Goal: Task Accomplishment & Management: Manage account settings

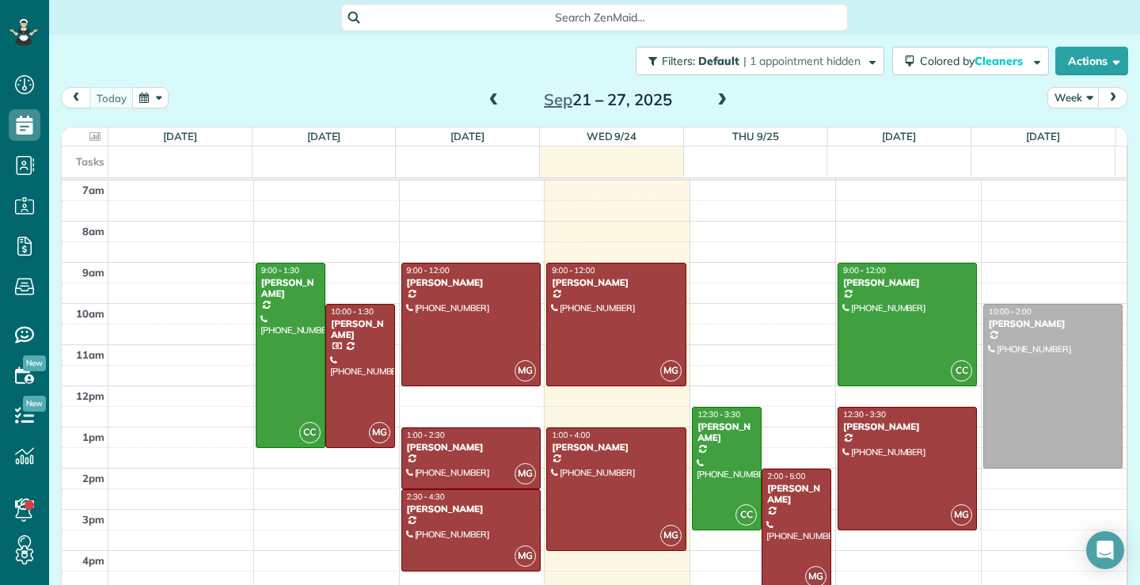
scroll to position [7, 7]
click at [718, 97] on span at bounding box center [721, 100] width 17 height 14
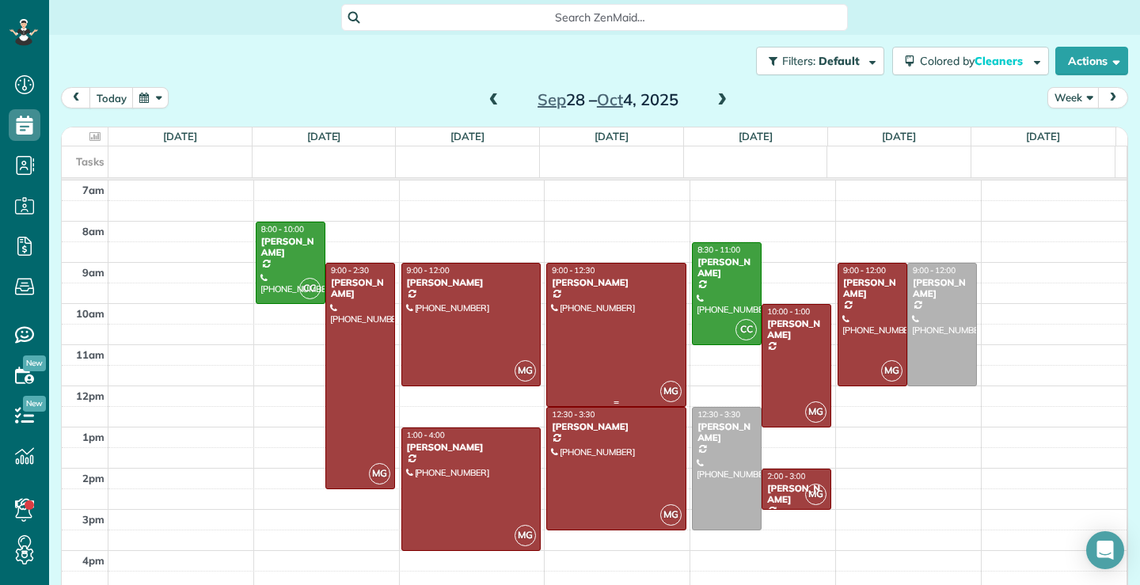
click at [618, 333] on div at bounding box center [616, 335] width 138 height 143
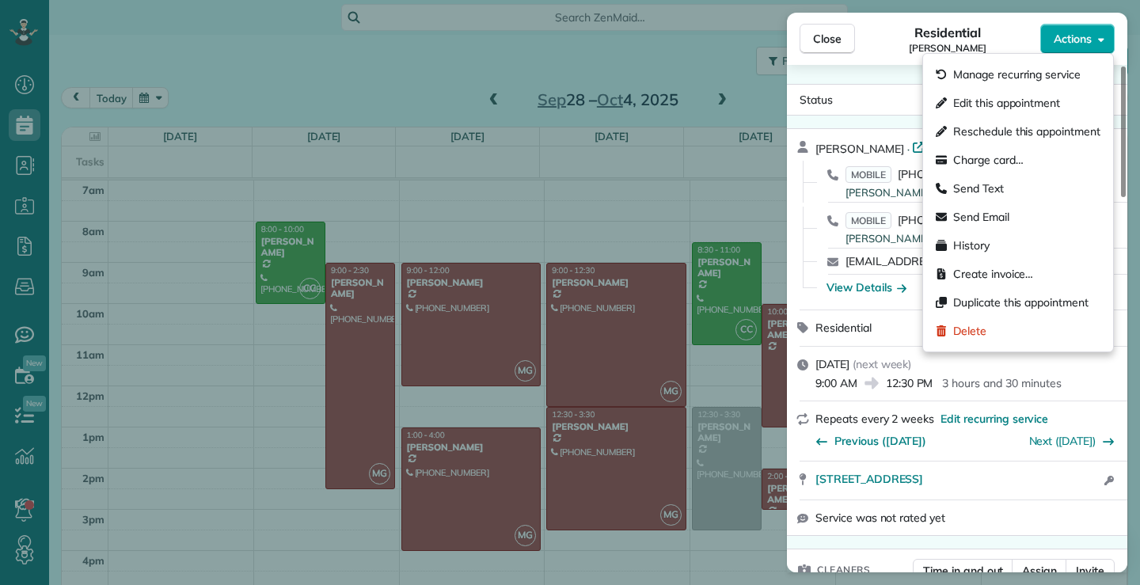
click at [1100, 36] on icon "button" at bounding box center [1101, 39] width 6 height 12
click at [1005, 93] on div "Edit this appointment" at bounding box center [1017, 103] width 177 height 29
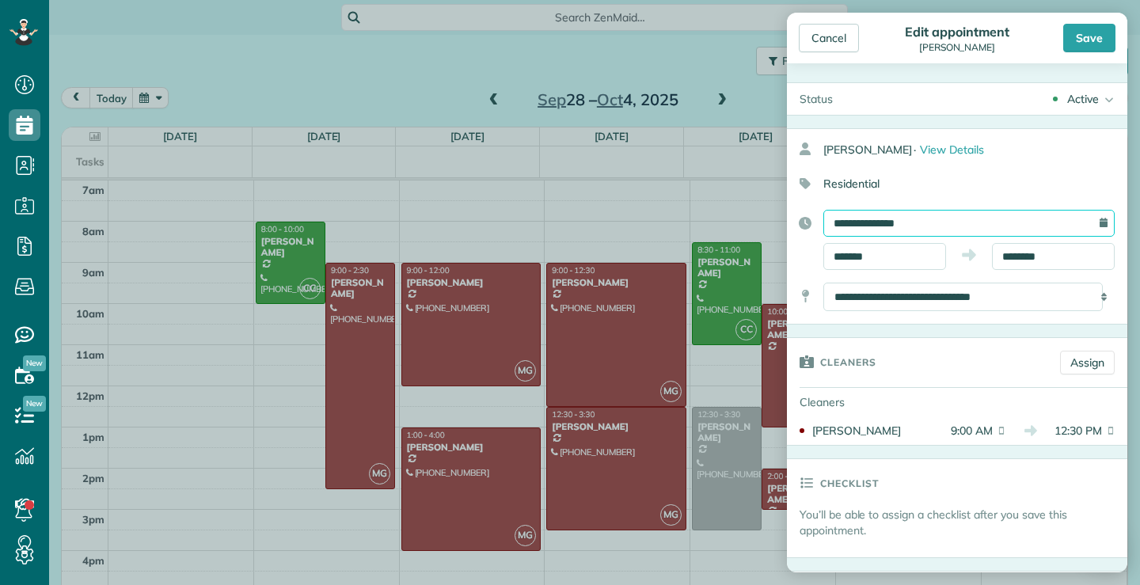
click at [930, 218] on input "**********" at bounding box center [968, 223] width 291 height 27
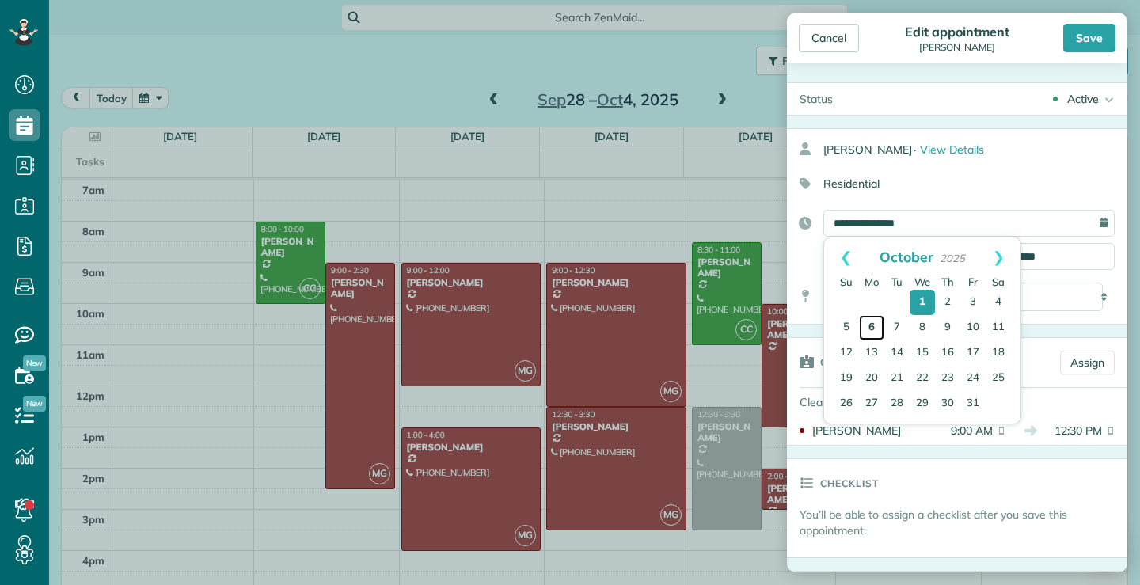
click at [872, 328] on link "6" at bounding box center [871, 327] width 25 height 25
type input "**********"
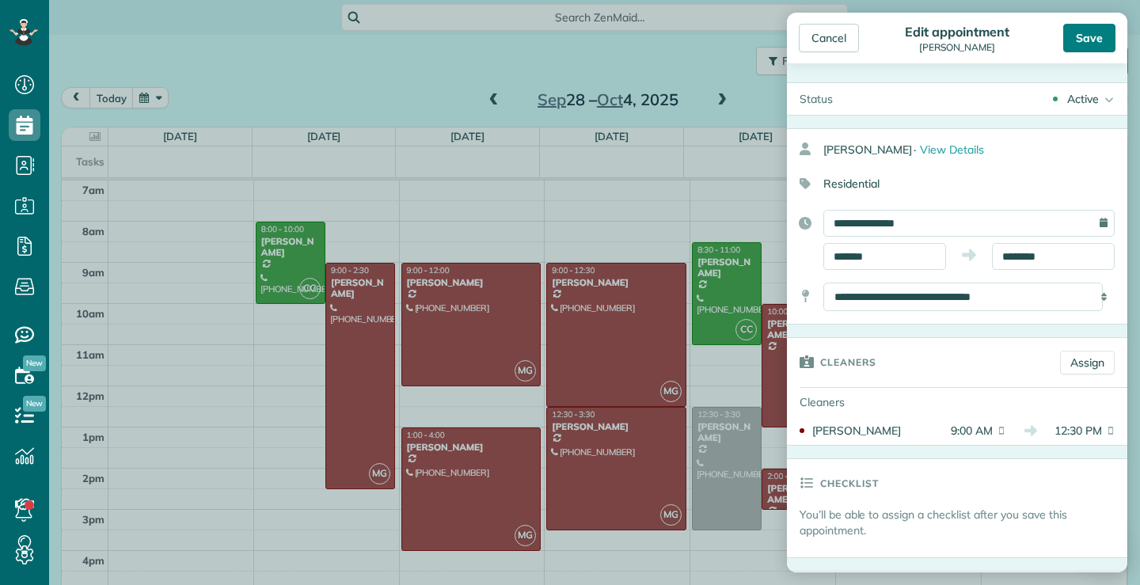
click at [1091, 38] on div "Save" at bounding box center [1089, 38] width 52 height 29
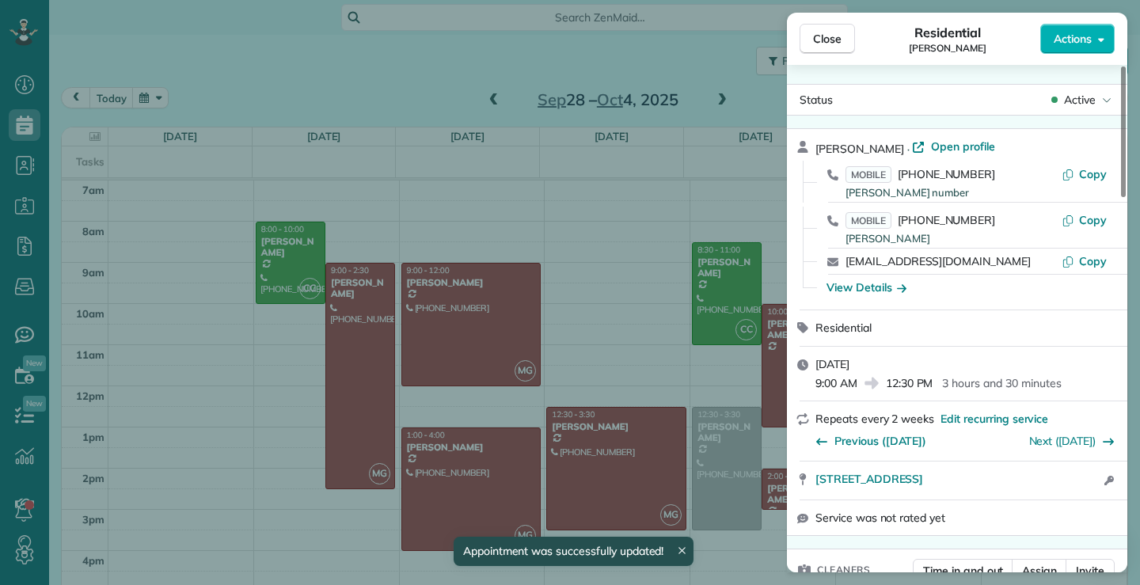
drag, startPoint x: 830, startPoint y: 38, endPoint x: 789, endPoint y: 84, distance: 61.1
click at [830, 37] on span "Close" at bounding box center [827, 39] width 29 height 16
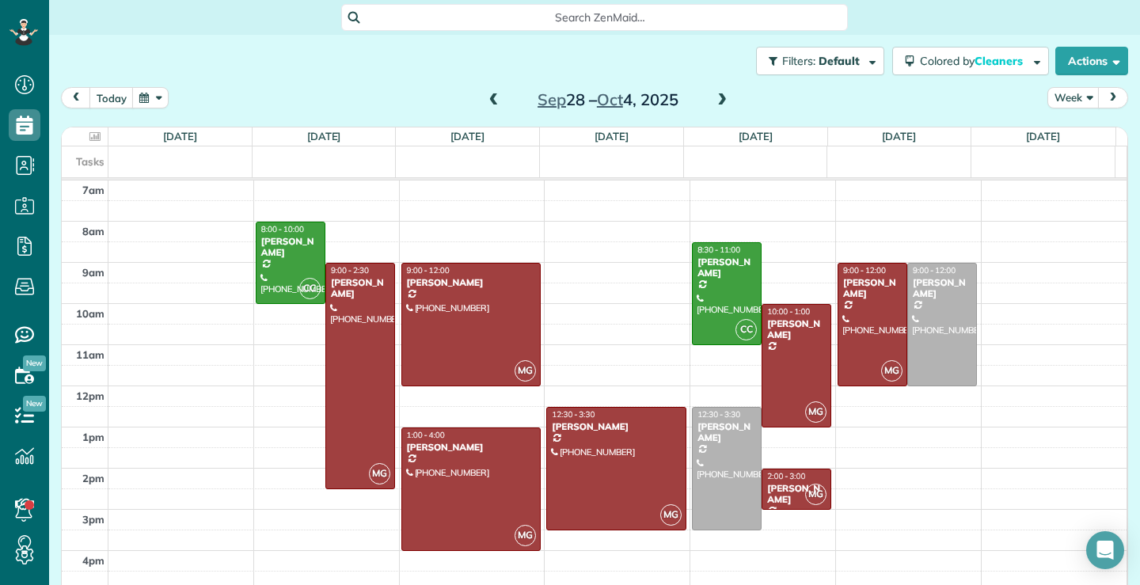
click at [485, 102] on span at bounding box center [493, 100] width 17 height 14
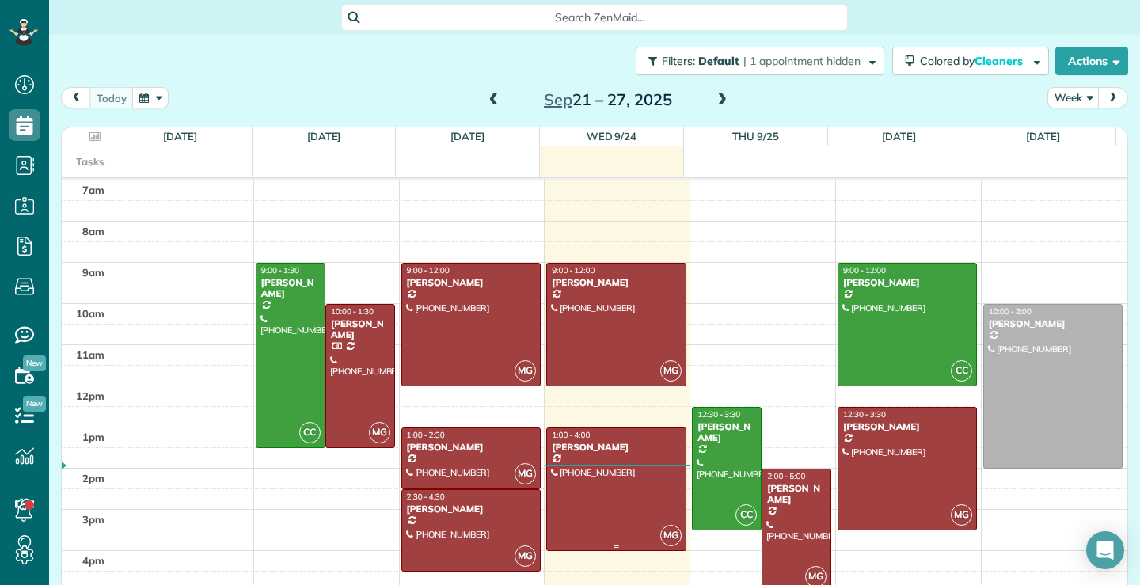
click at [609, 502] on div at bounding box center [616, 489] width 138 height 122
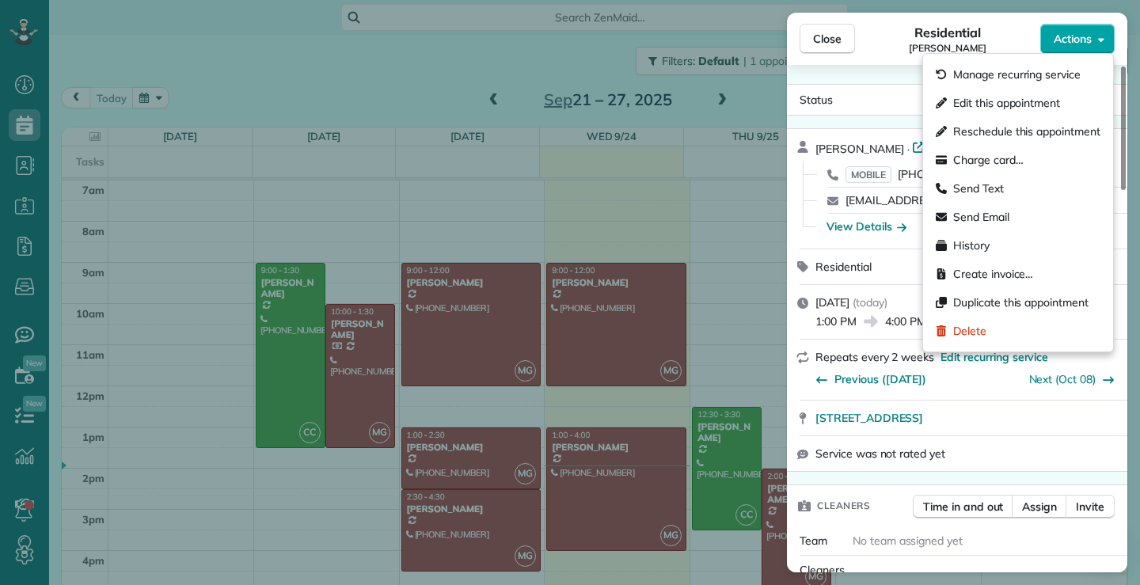
click at [1095, 33] on button "Actions" at bounding box center [1077, 39] width 74 height 30
click at [1022, 106] on span "Edit this appointment" at bounding box center [1006, 103] width 107 height 16
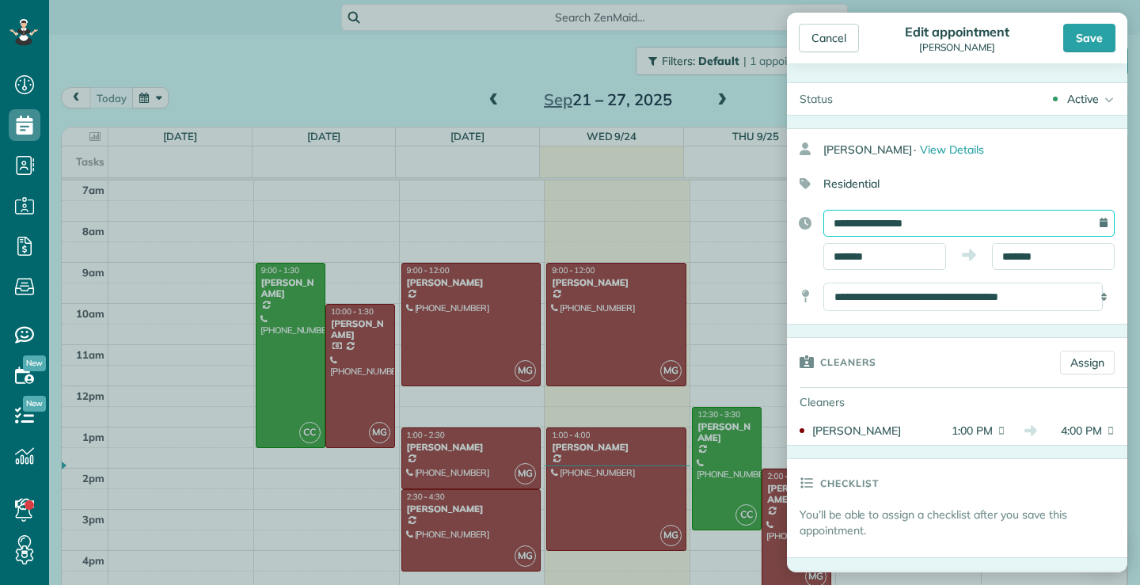
click at [981, 218] on input "**********" at bounding box center [968, 223] width 291 height 27
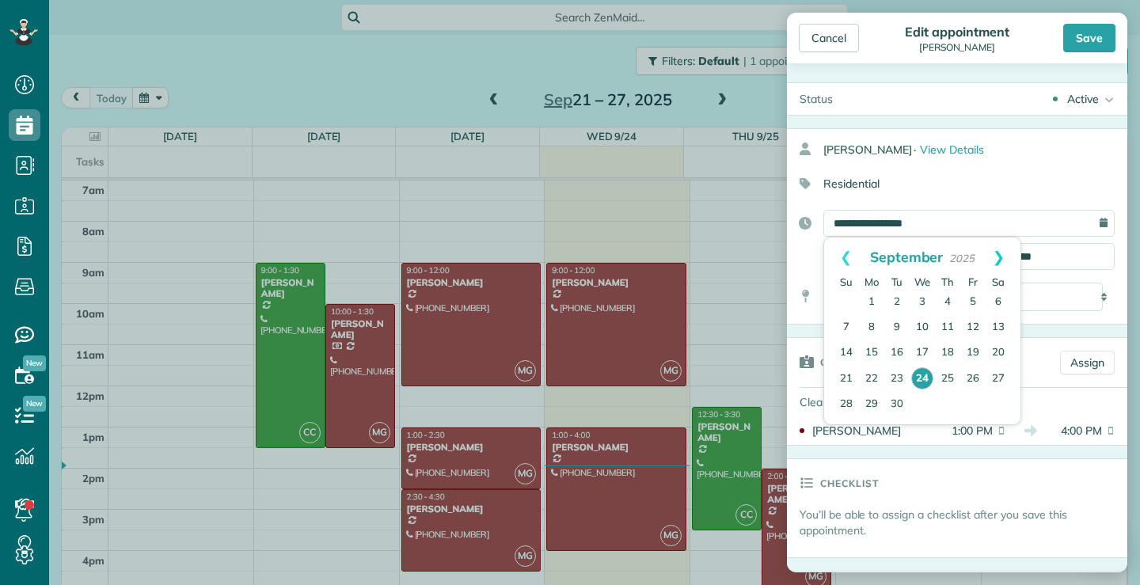
click at [1001, 258] on link "Next" at bounding box center [999, 258] width 44 height 40
click at [924, 302] on link "1" at bounding box center [922, 302] width 25 height 25
type input "**********"
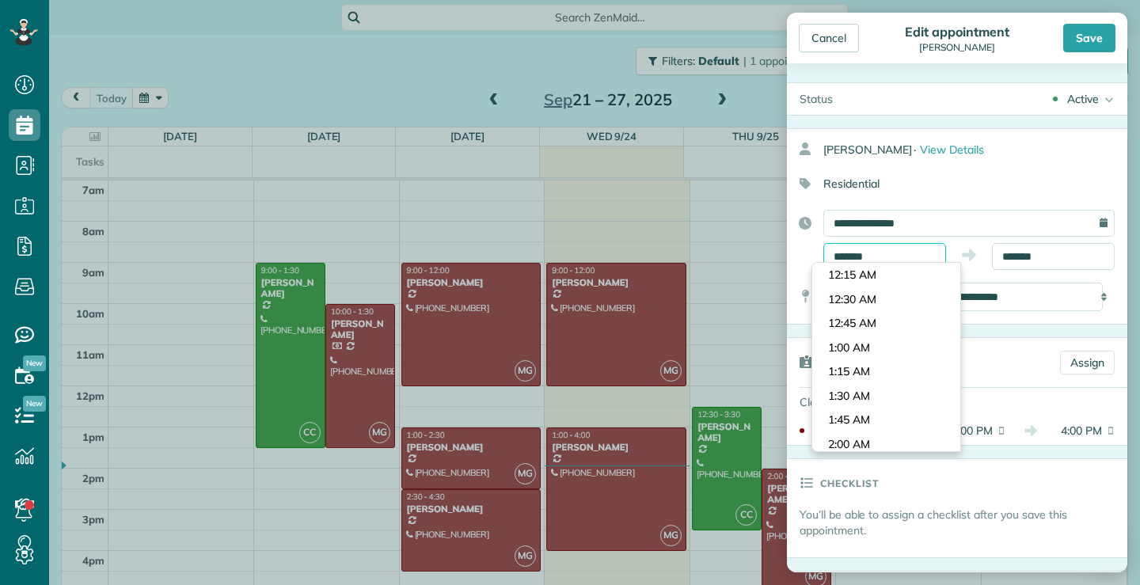
click at [913, 251] on input "*******" at bounding box center [884, 256] width 123 height 27
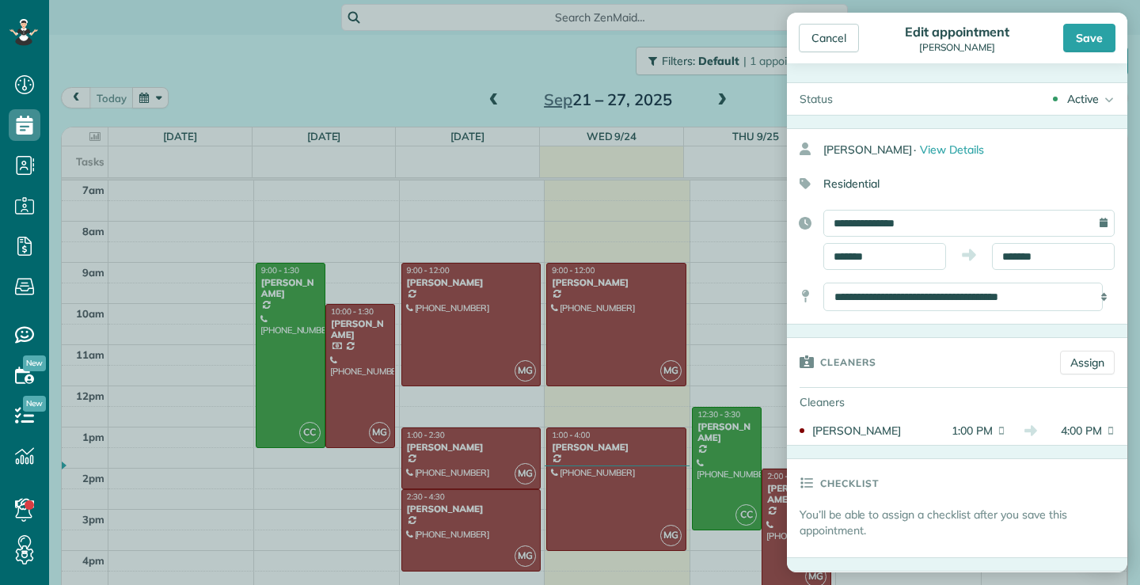
type input "********"
click at [861, 406] on body "Dashboard Scheduling Calendar View List View Dispatch View - Weekly scheduling …" at bounding box center [570, 292] width 1140 height 585
click at [1059, 259] on input "*******" at bounding box center [1053, 256] width 123 height 27
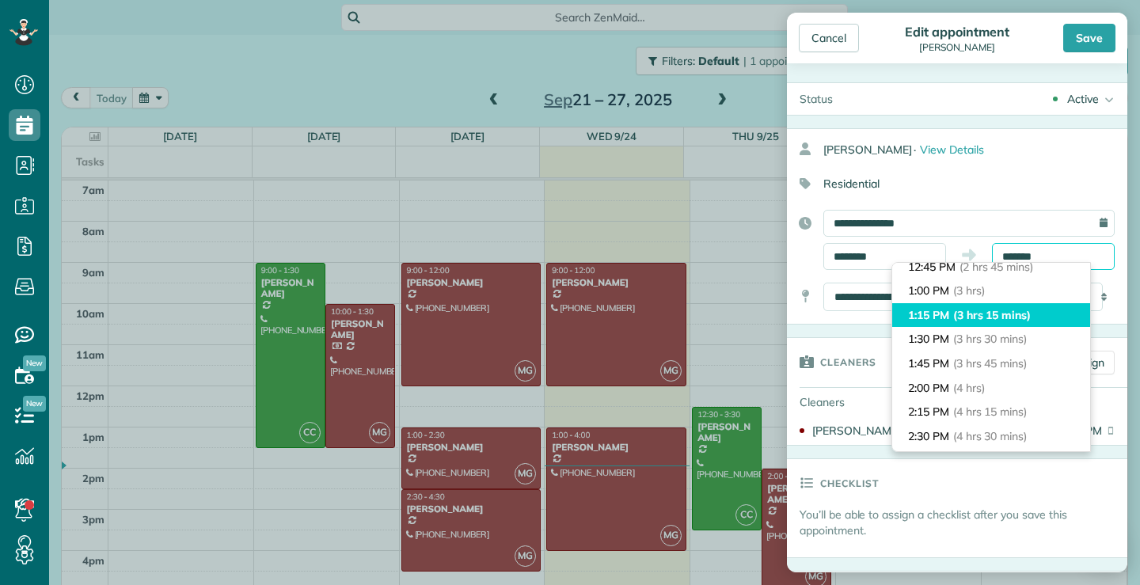
scroll to position [239, 0]
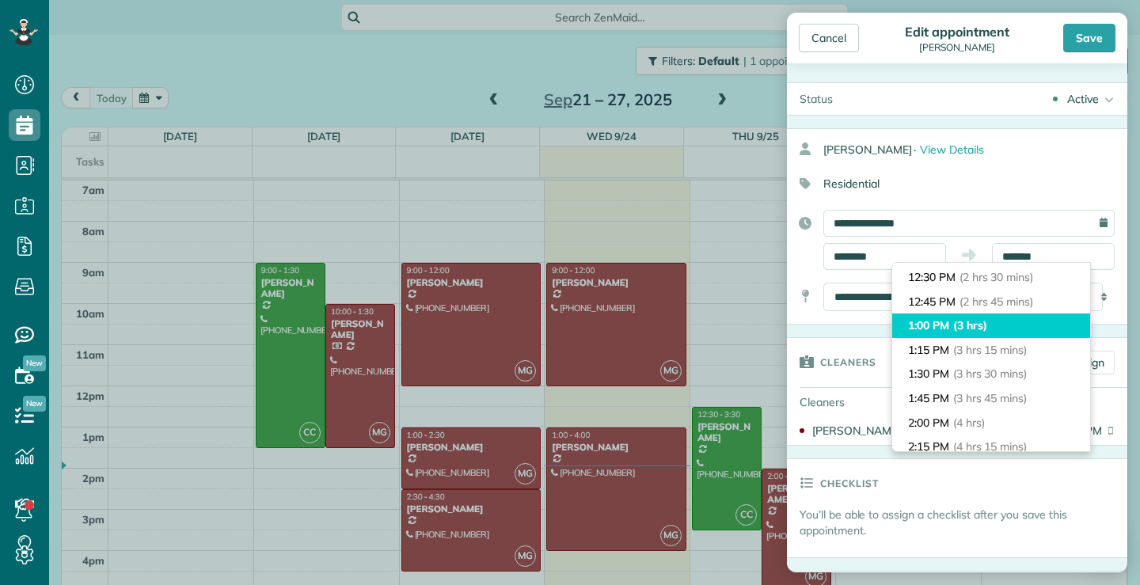
type input "*******"
click at [941, 322] on li "1:00 PM (3 hrs)" at bounding box center [991, 326] width 198 height 25
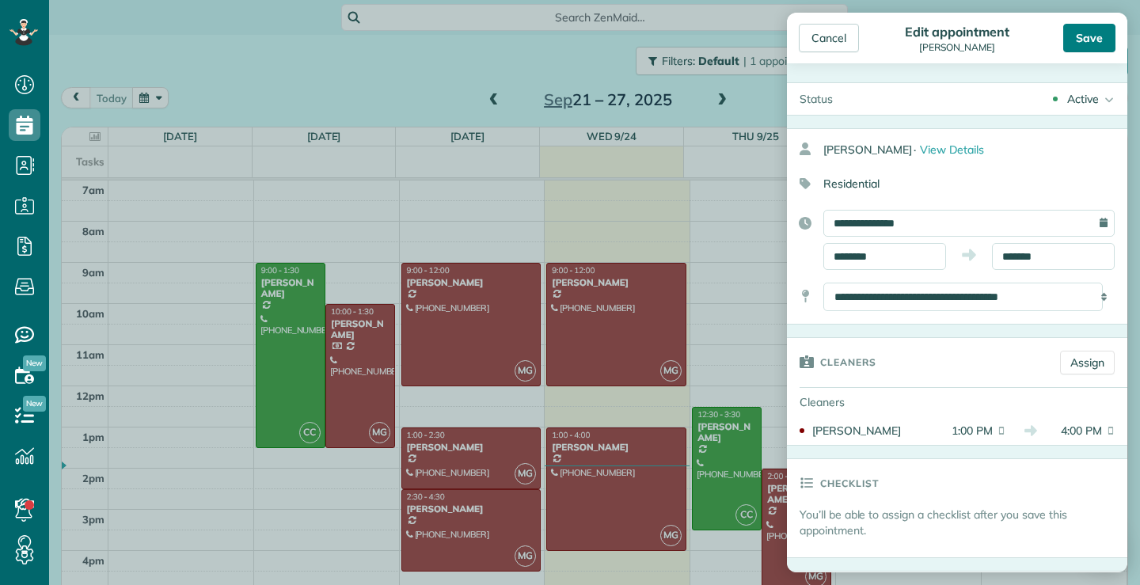
click at [1100, 43] on div "Save" at bounding box center [1089, 38] width 52 height 29
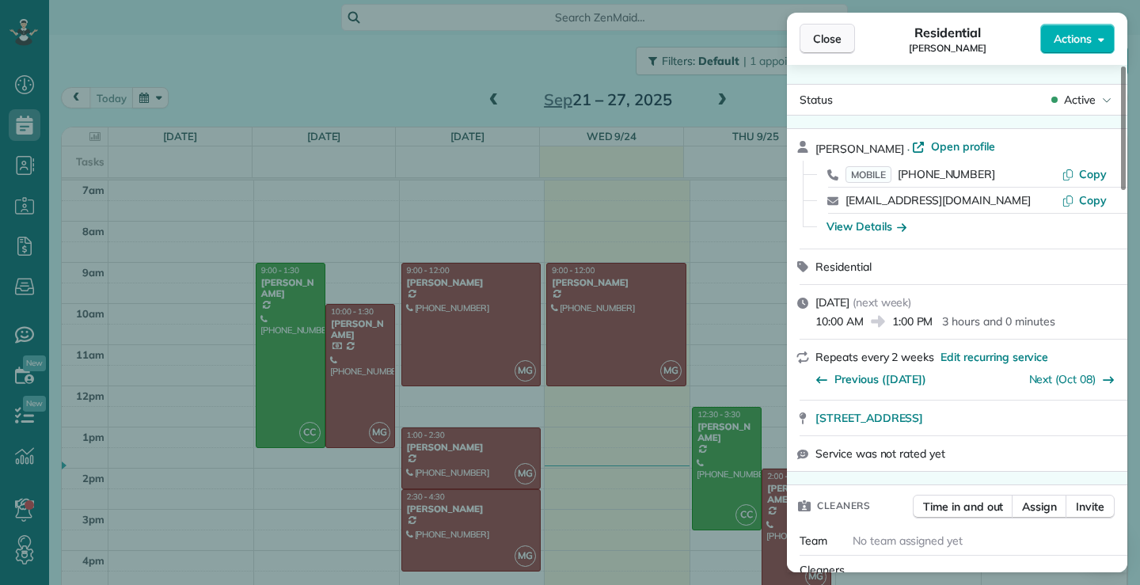
click at [815, 36] on span "Close" at bounding box center [827, 39] width 29 height 16
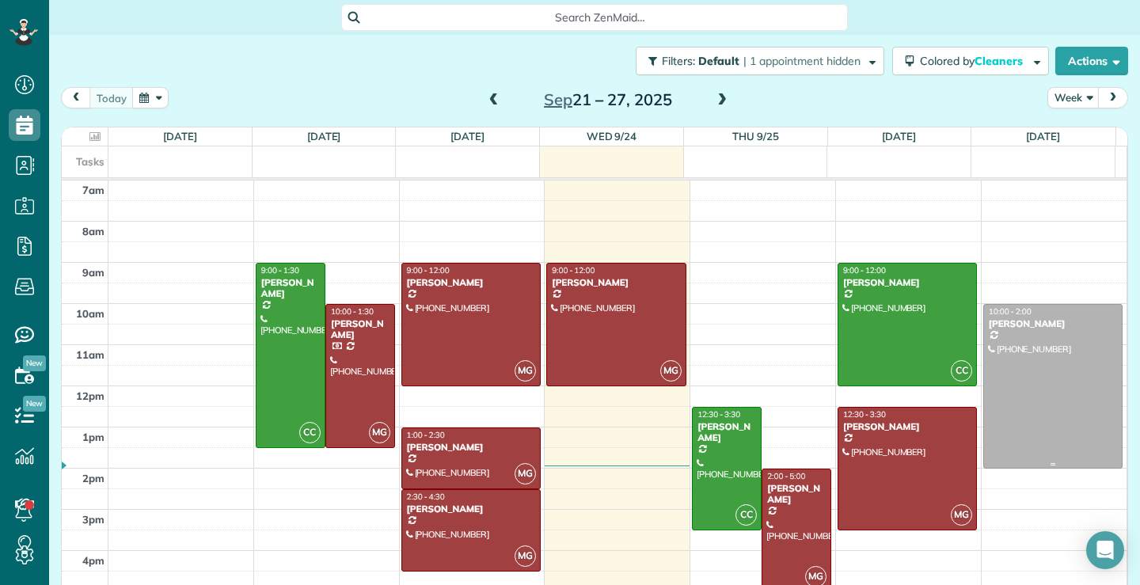
click at [1047, 431] on div at bounding box center [1053, 386] width 139 height 163
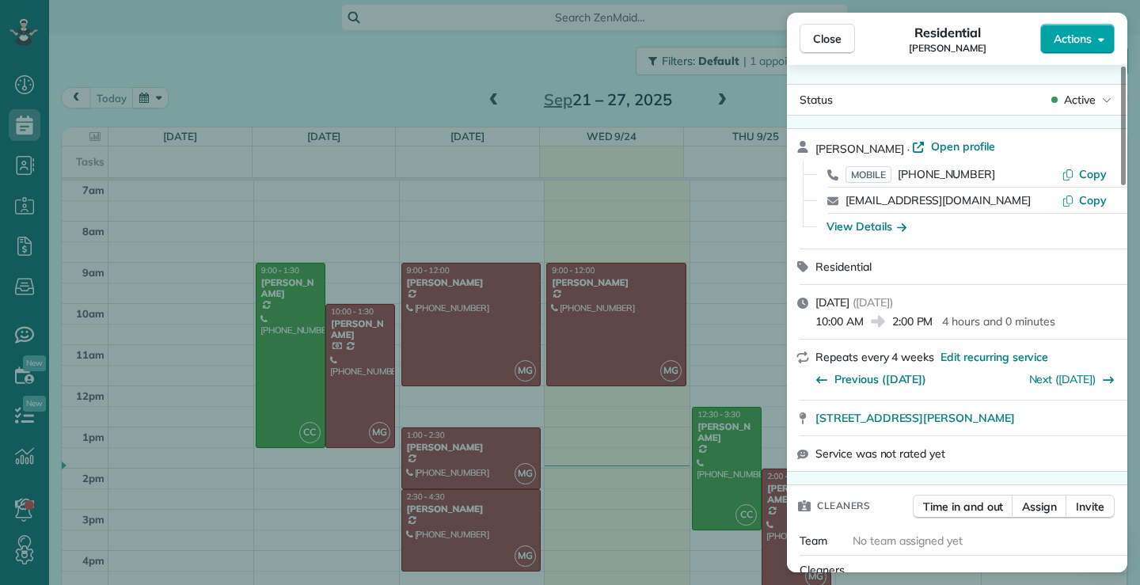
click at [1100, 44] on icon "button" at bounding box center [1101, 39] width 6 height 12
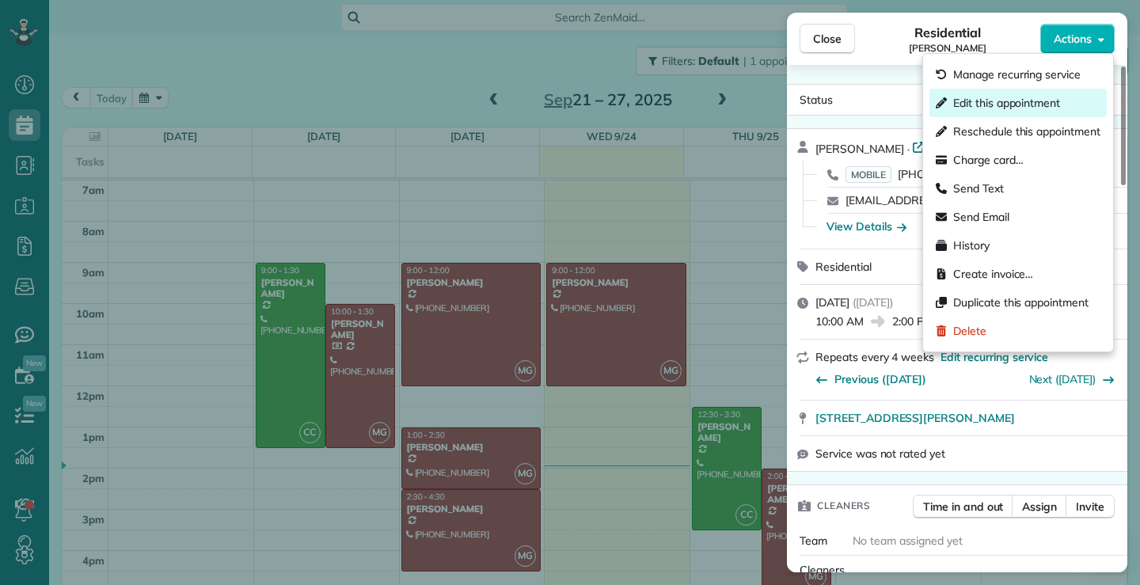
click at [1001, 99] on span "Edit this appointment" at bounding box center [1006, 103] width 107 height 16
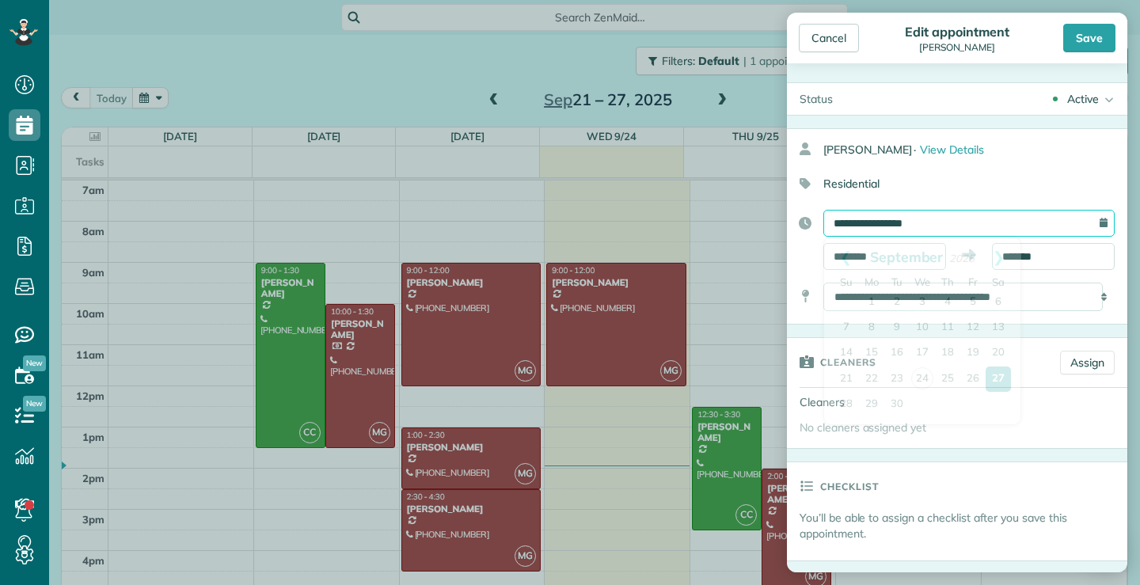
click at [964, 218] on input "**********" at bounding box center [968, 223] width 291 height 27
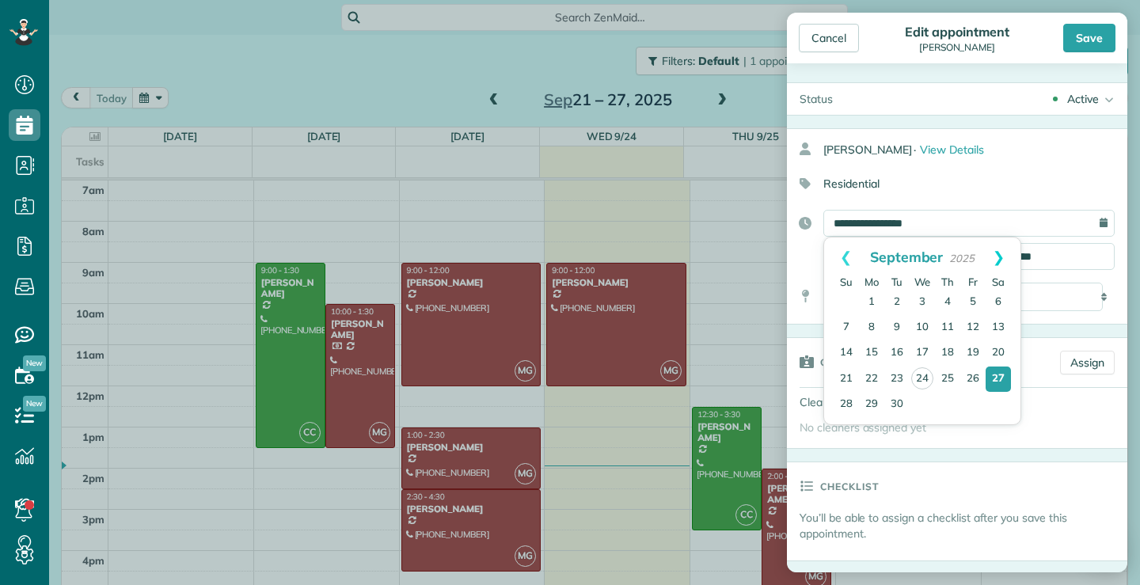
click at [998, 256] on link "Next" at bounding box center [999, 258] width 44 height 40
click at [1001, 302] on link "4" at bounding box center [998, 302] width 25 height 25
type input "**********"
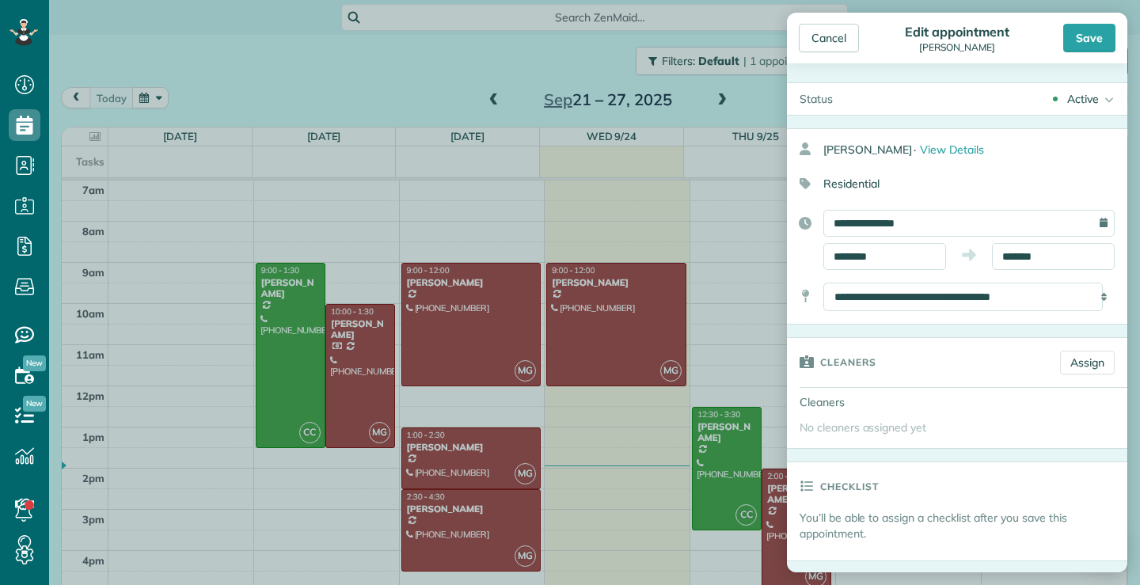
drag, startPoint x: 1106, startPoint y: 32, endPoint x: 1091, endPoint y: 45, distance: 20.2
click at [1105, 32] on div "Save" at bounding box center [1089, 38] width 52 height 29
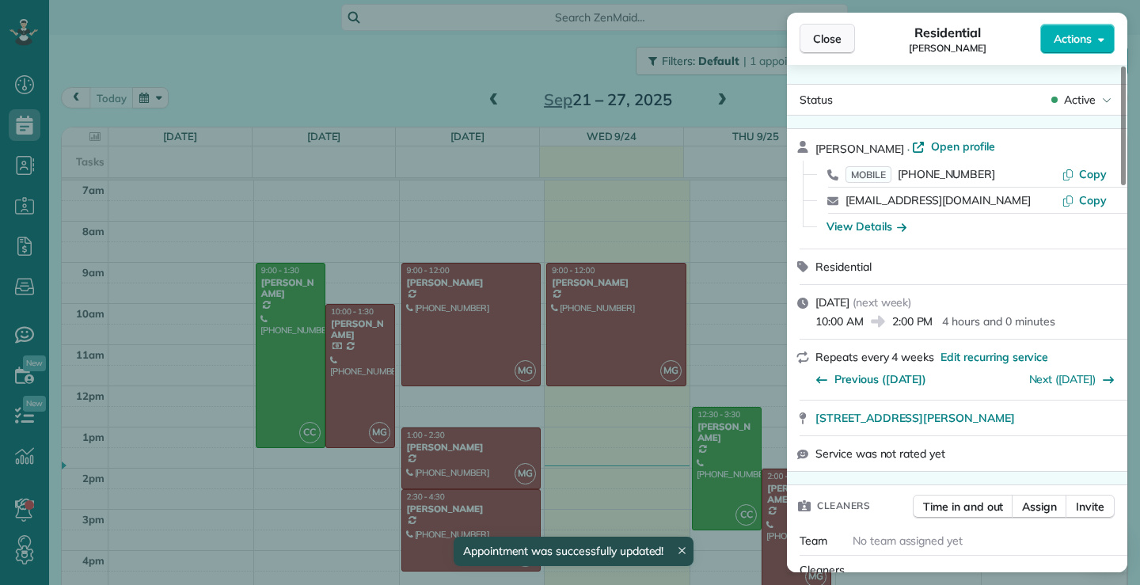
click at [834, 32] on span "Close" at bounding box center [827, 39] width 29 height 16
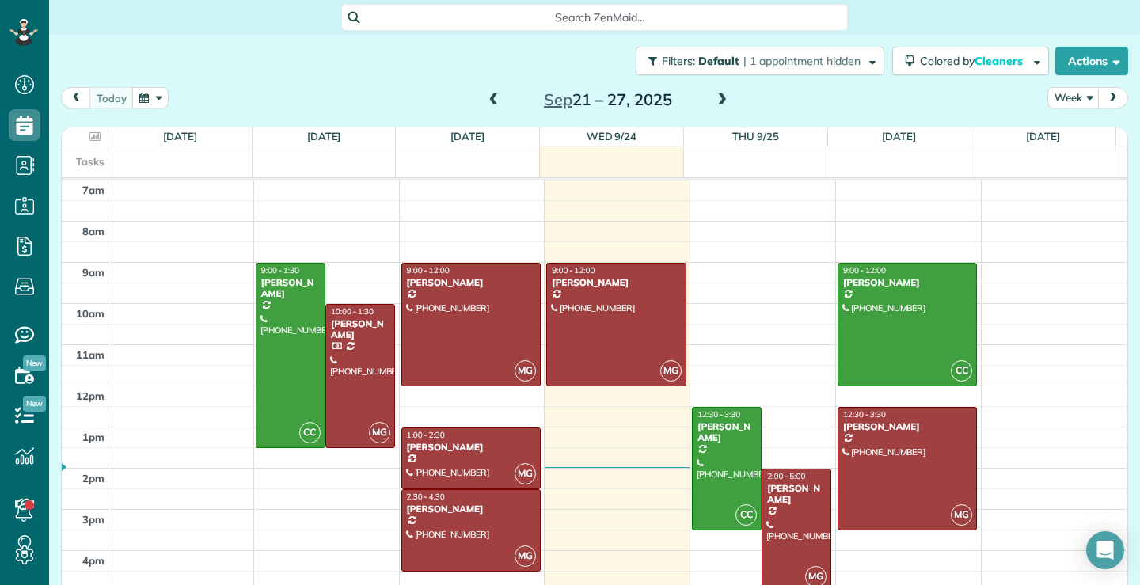
click at [485, 99] on span at bounding box center [493, 100] width 17 height 14
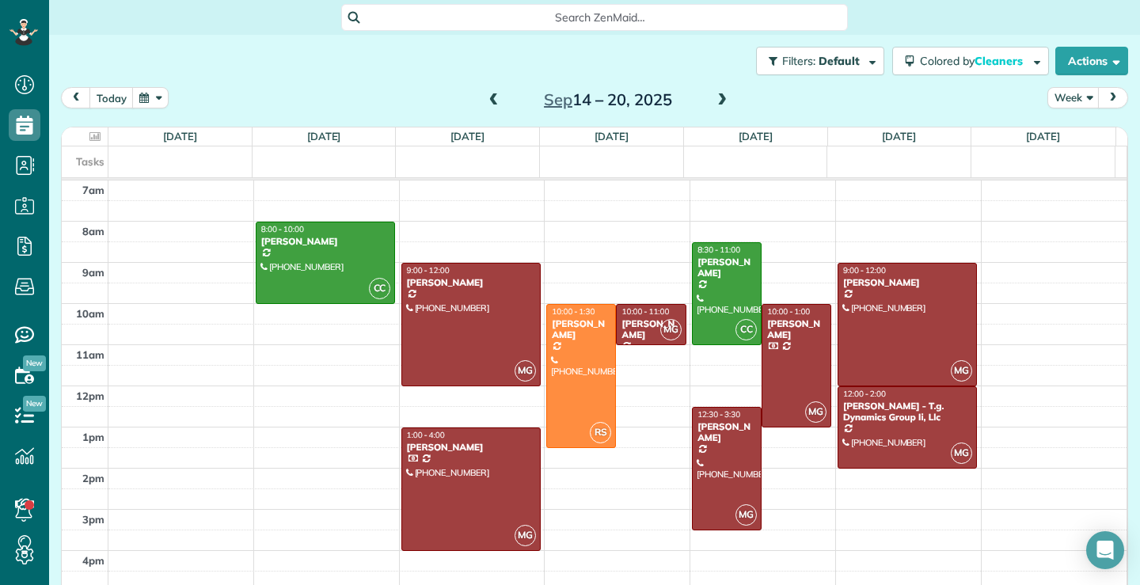
click at [713, 99] on span at bounding box center [721, 100] width 17 height 14
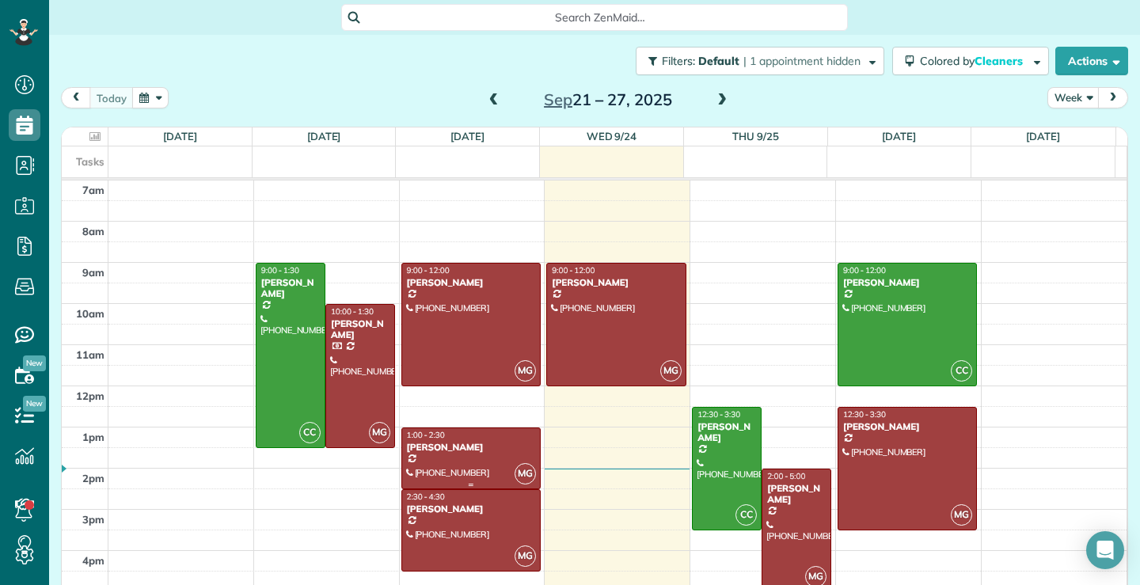
click at [462, 458] on div at bounding box center [471, 458] width 138 height 60
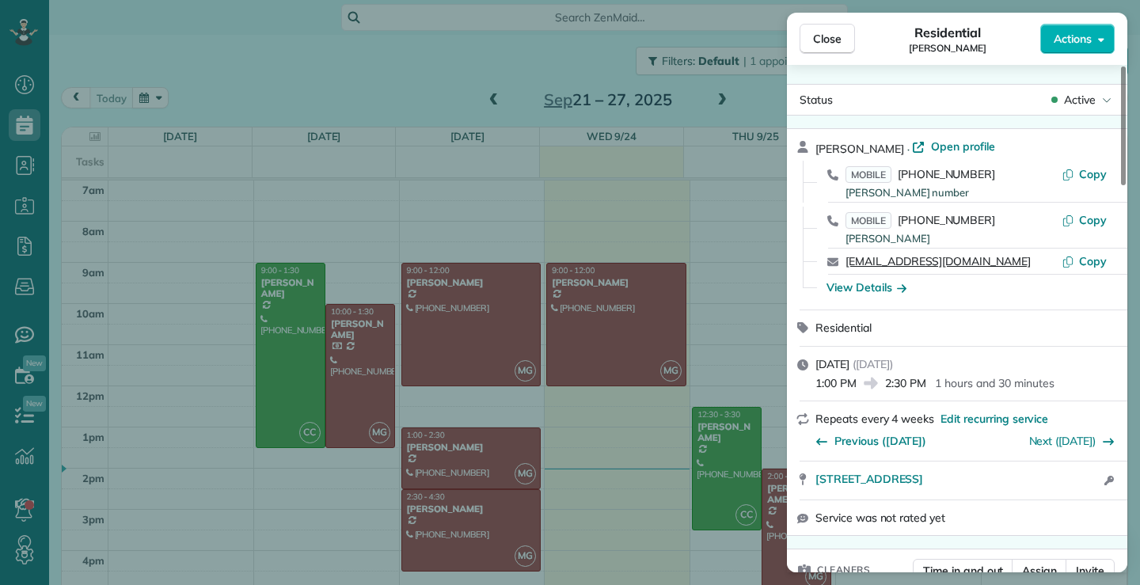
drag, startPoint x: 962, startPoint y: 262, endPoint x: 847, endPoint y: 267, distance: 114.9
click at [847, 267] on div "[EMAIL_ADDRESS][DOMAIN_NAME]" at bounding box center [954, 261] width 216 height 16
click at [825, 28] on button "Close" at bounding box center [827, 39] width 55 height 30
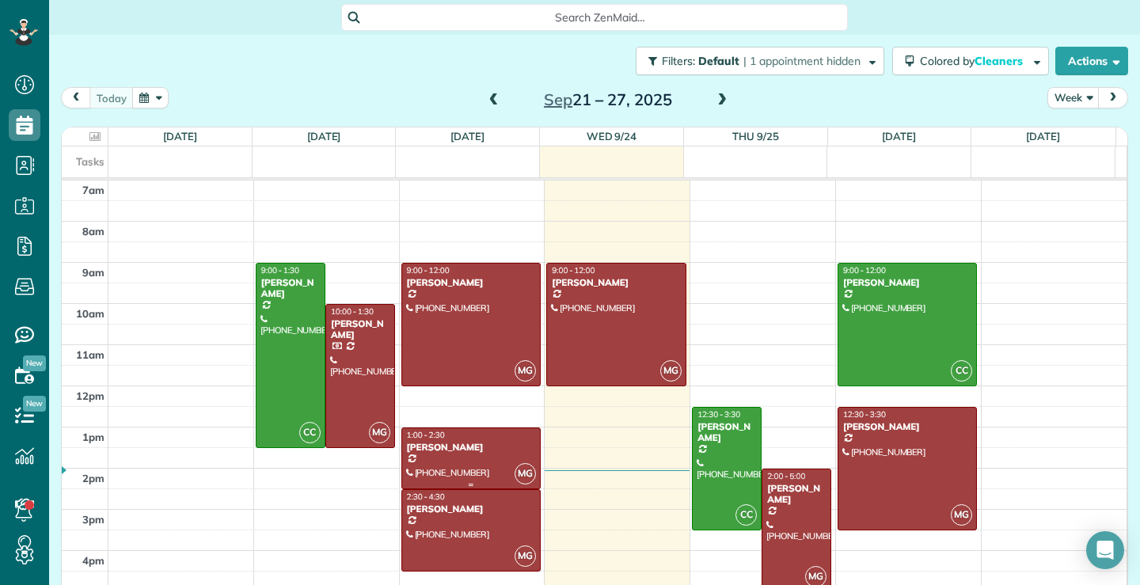
click at [477, 445] on div "[PERSON_NAME]" at bounding box center [471, 447] width 130 height 11
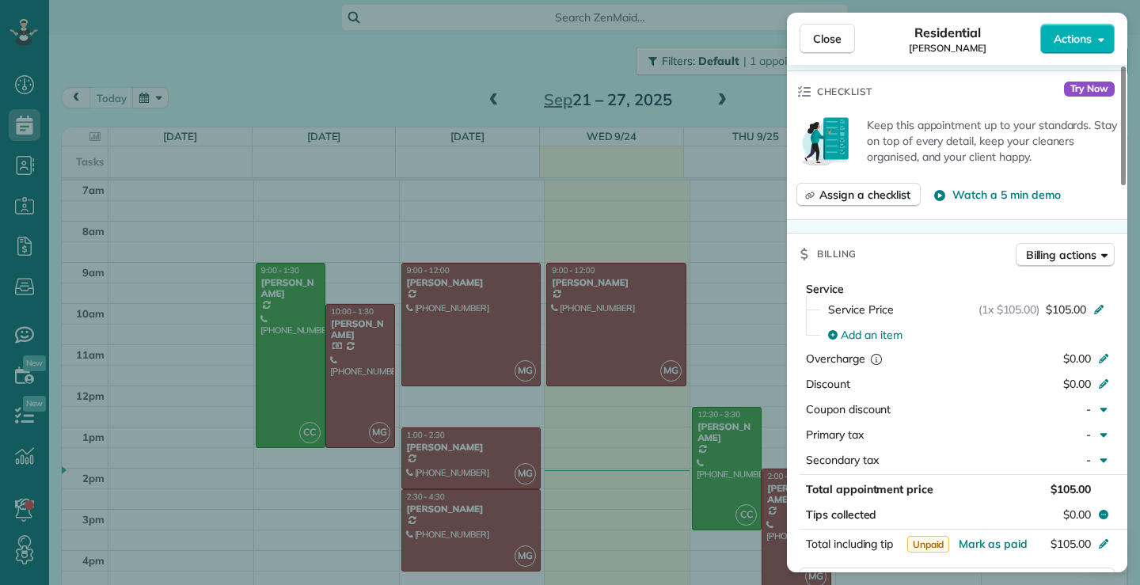
scroll to position [792, 0]
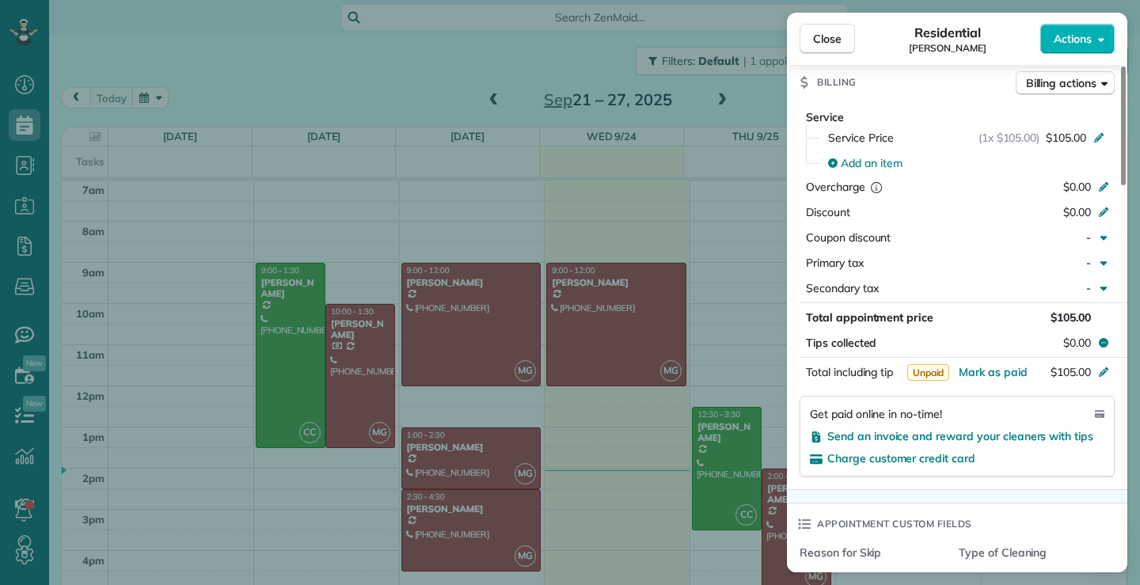
click at [440, 449] on div "Close Residential [PERSON_NAME] Actions Status Active [PERSON_NAME] · Open prof…" at bounding box center [570, 292] width 1140 height 585
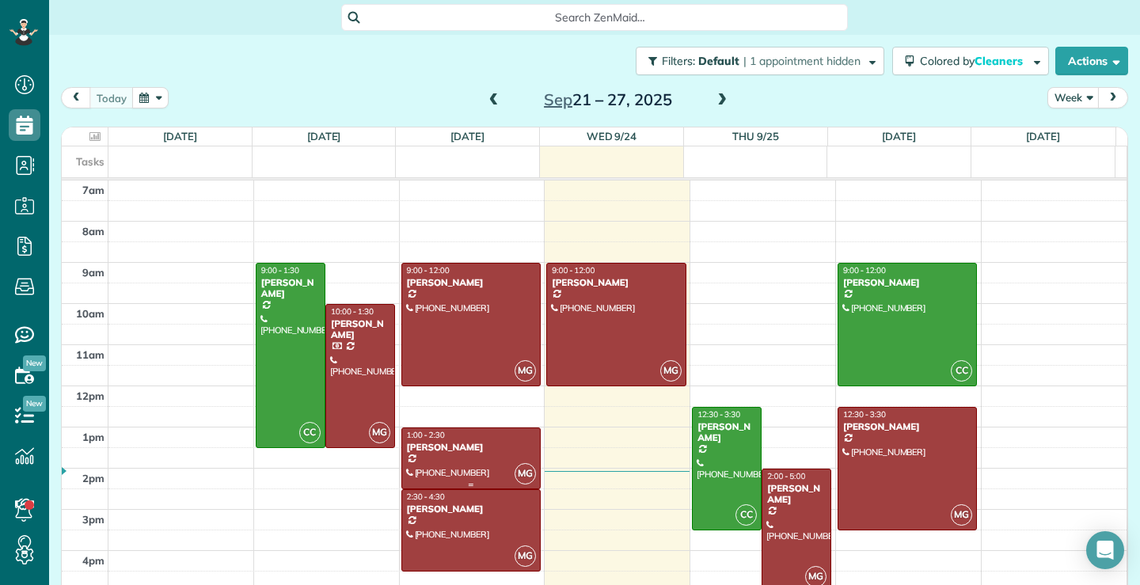
click at [492, 452] on div "[PERSON_NAME]" at bounding box center [471, 447] width 130 height 11
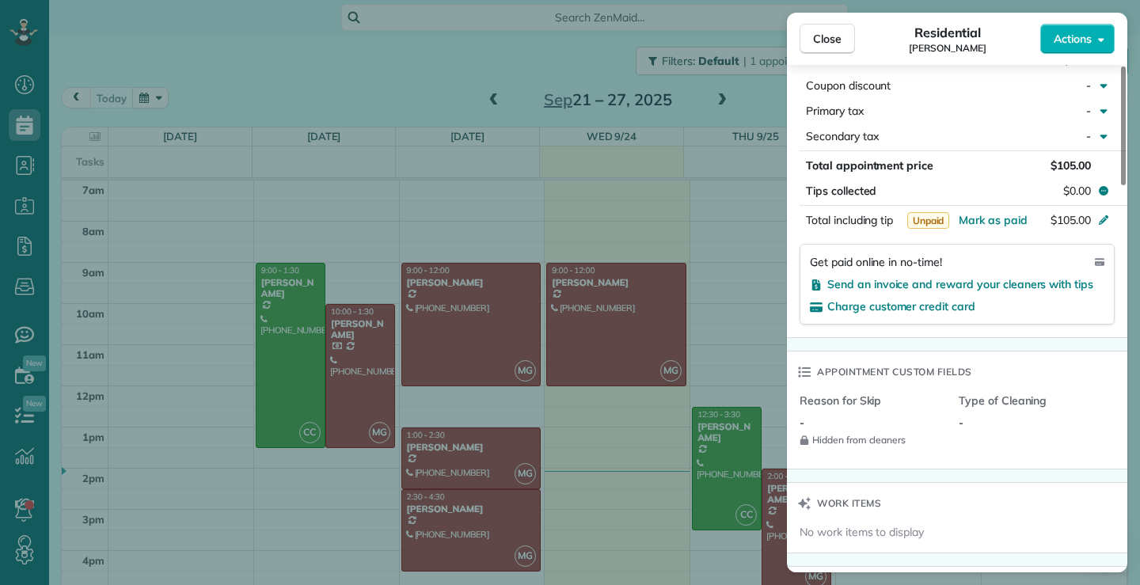
scroll to position [953, 0]
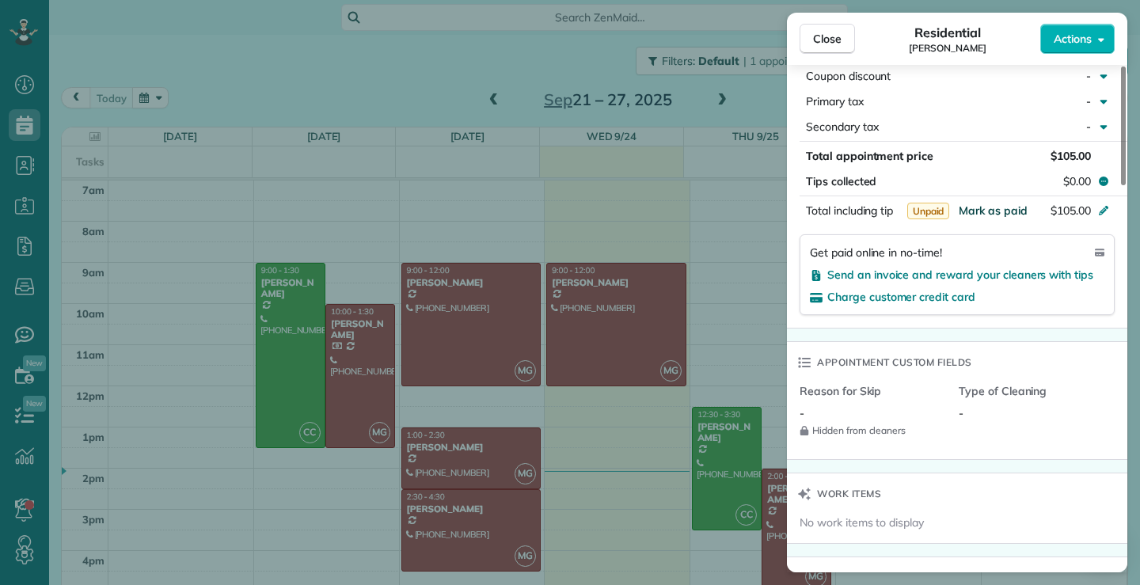
click at [1007, 206] on span "Mark as paid" at bounding box center [993, 210] width 69 height 14
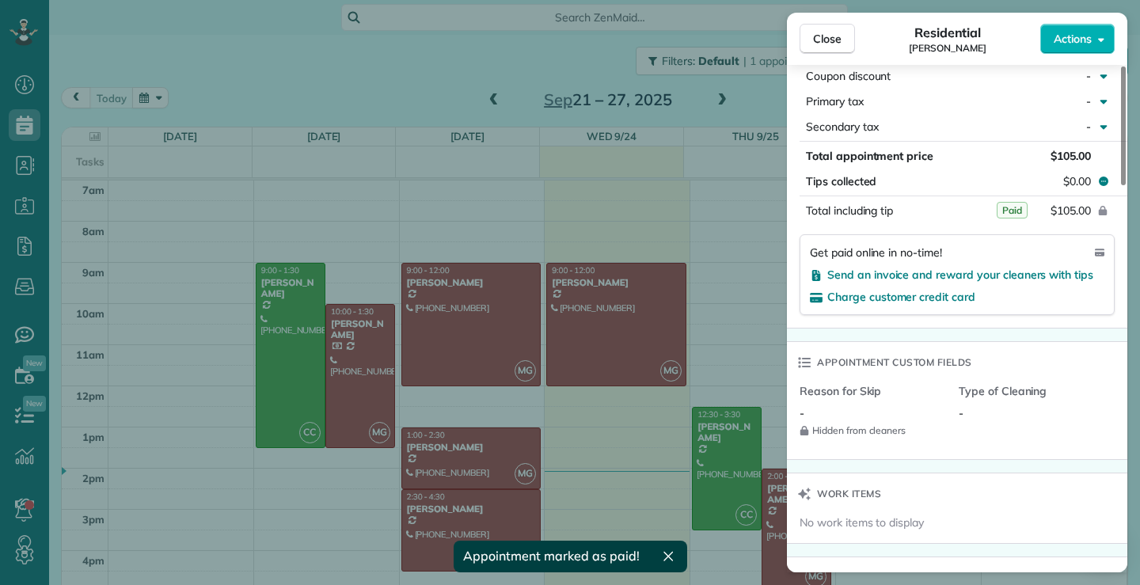
click at [463, 534] on div "Close Residential [PERSON_NAME] Actions Status Active [PERSON_NAME] · Open prof…" at bounding box center [570, 292] width 1140 height 585
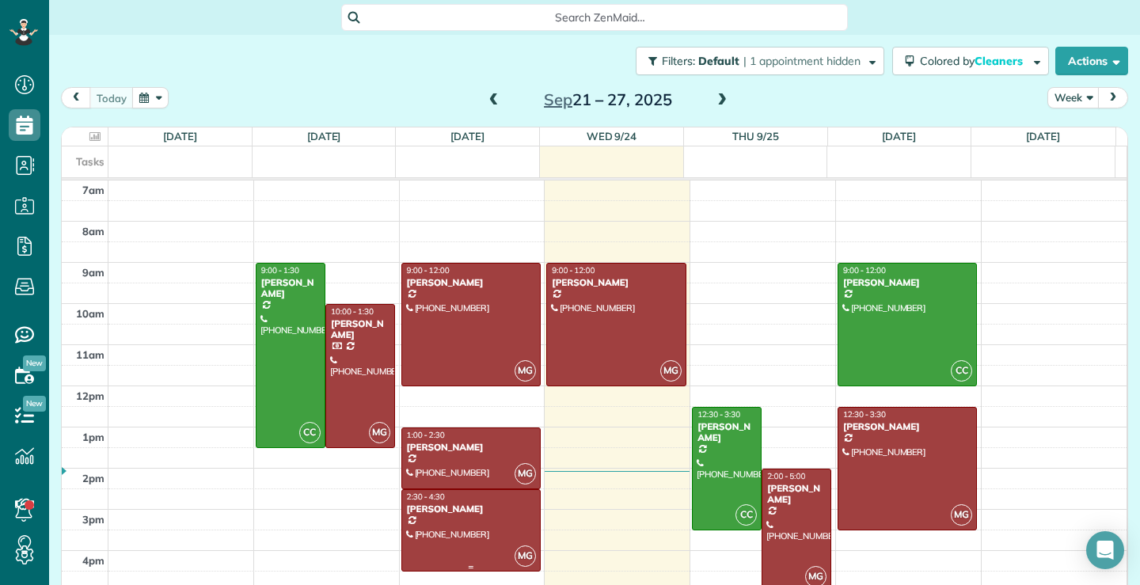
click at [485, 530] on div at bounding box center [471, 530] width 138 height 81
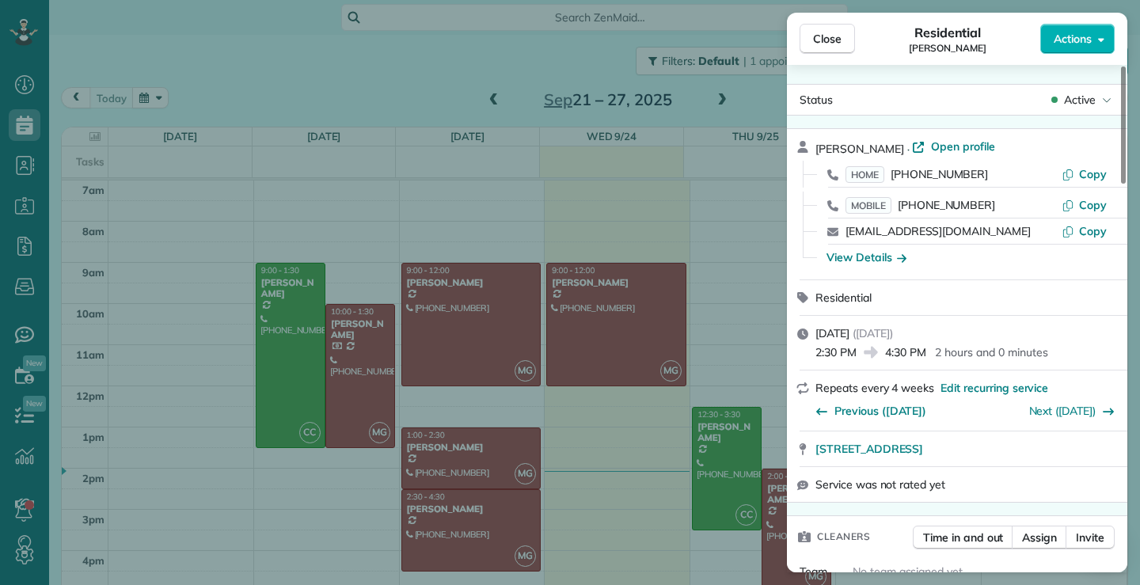
drag, startPoint x: 956, startPoint y: 237, endPoint x: 843, endPoint y: 240, distance: 113.3
click at [843, 240] on div "[EMAIL_ADDRESS][DOMAIN_NAME] Copy" at bounding box center [966, 231] width 302 height 25
click at [967, 286] on div "Residential" at bounding box center [957, 297] width 340 height 35
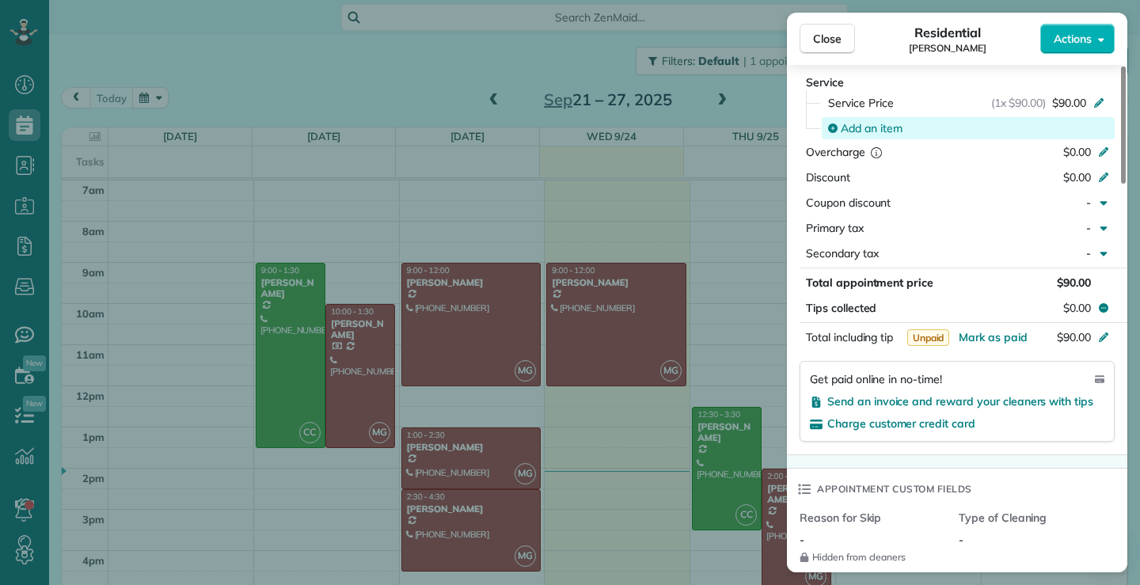
scroll to position [794, 0]
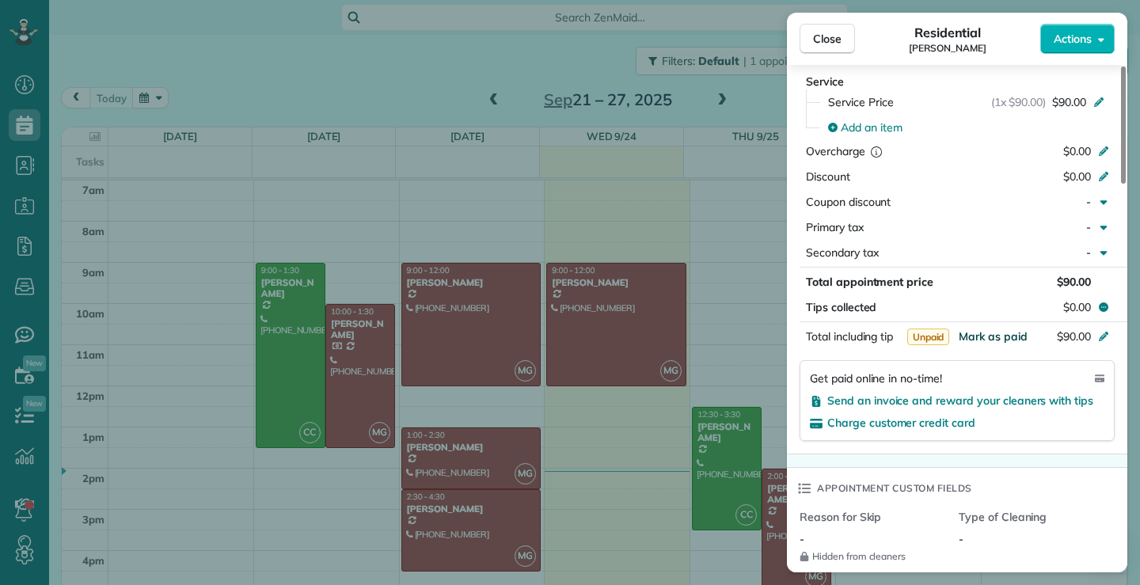
click at [986, 336] on span "Mark as paid" at bounding box center [993, 336] width 69 height 14
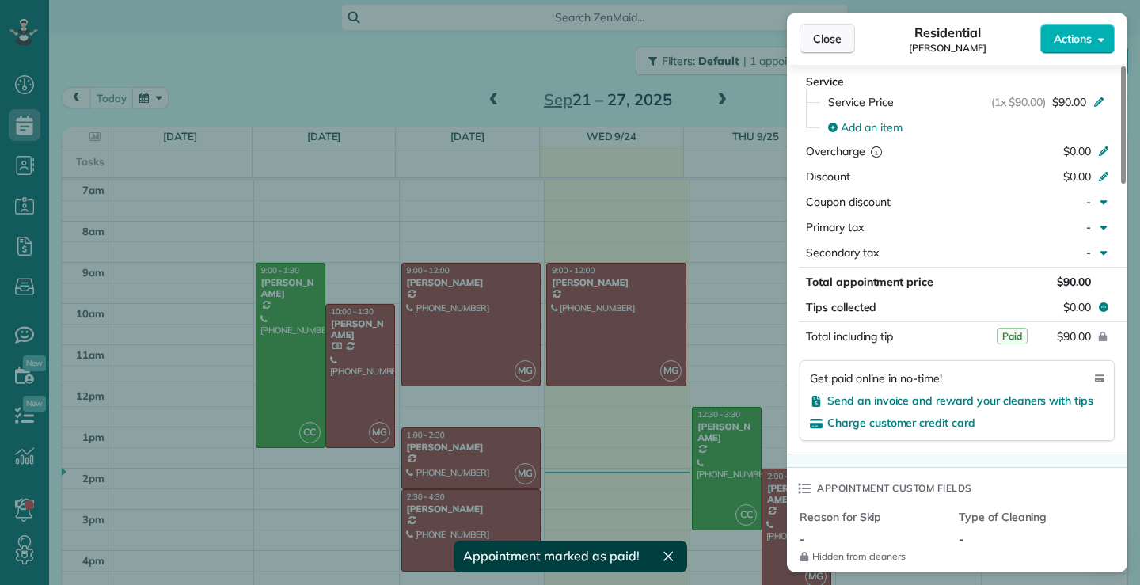
click at [841, 37] on span "Close" at bounding box center [827, 39] width 29 height 16
